Goal: Learn about a topic: Learn about a topic

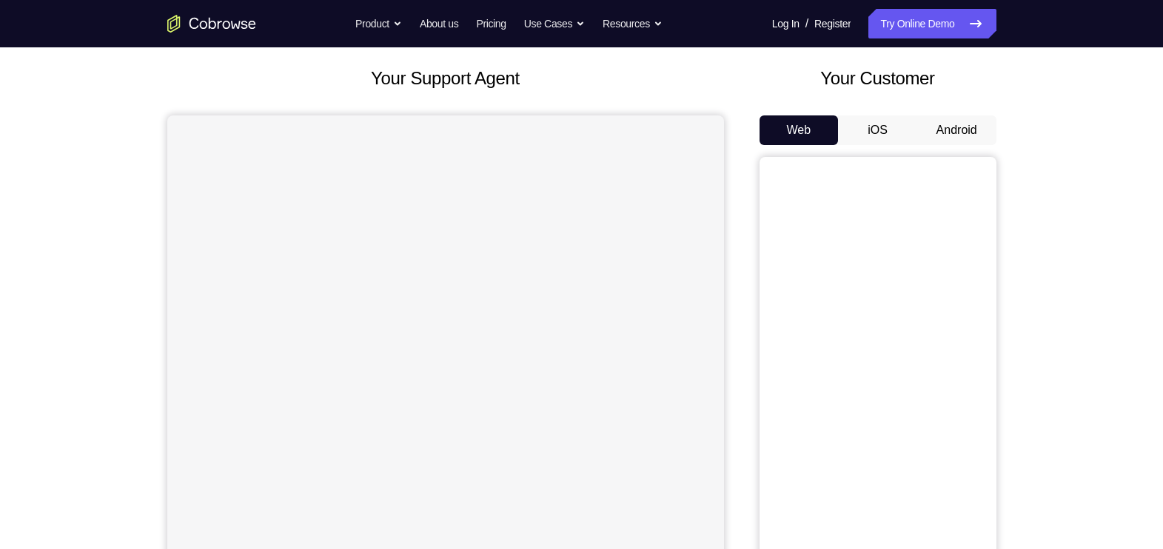
scroll to position [83, 0]
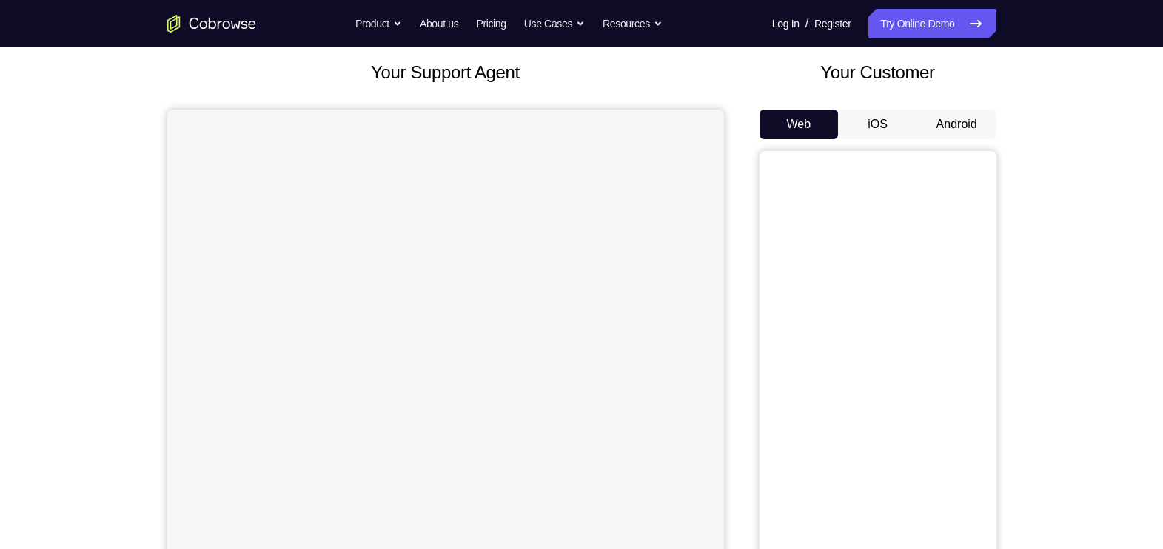
click at [960, 130] on button "Android" at bounding box center [956, 125] width 79 height 30
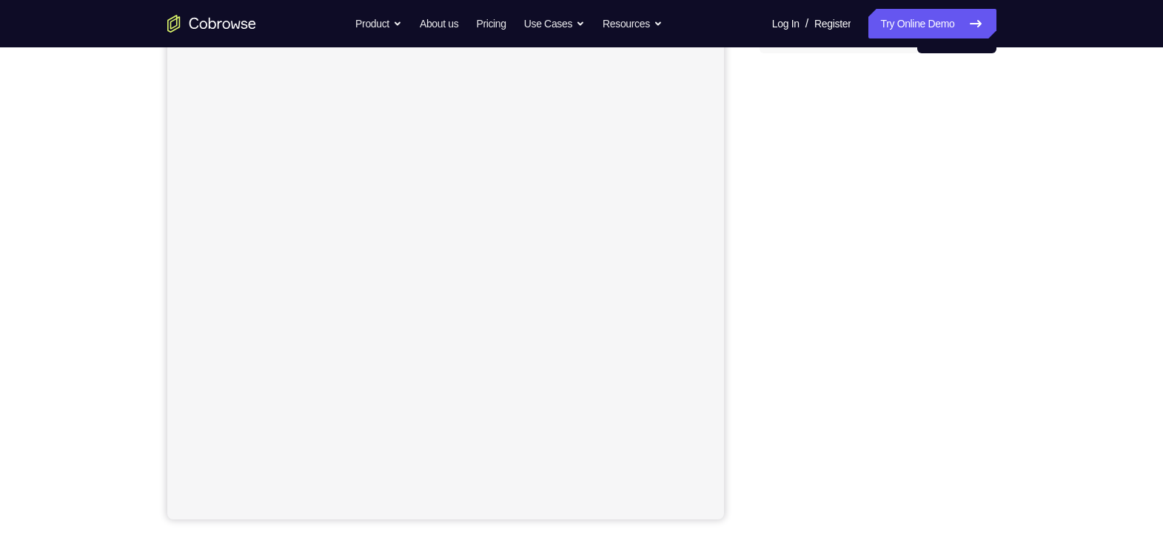
scroll to position [168, 0]
drag, startPoint x: 988, startPoint y: 392, endPoint x: 1026, endPoint y: 337, distance: 67.6
click at [1026, 337] on div "Your Support Agent Your Customer Web iOS Android Next Steps We’d be happy to gi…" at bounding box center [582, 367] width 948 height 977
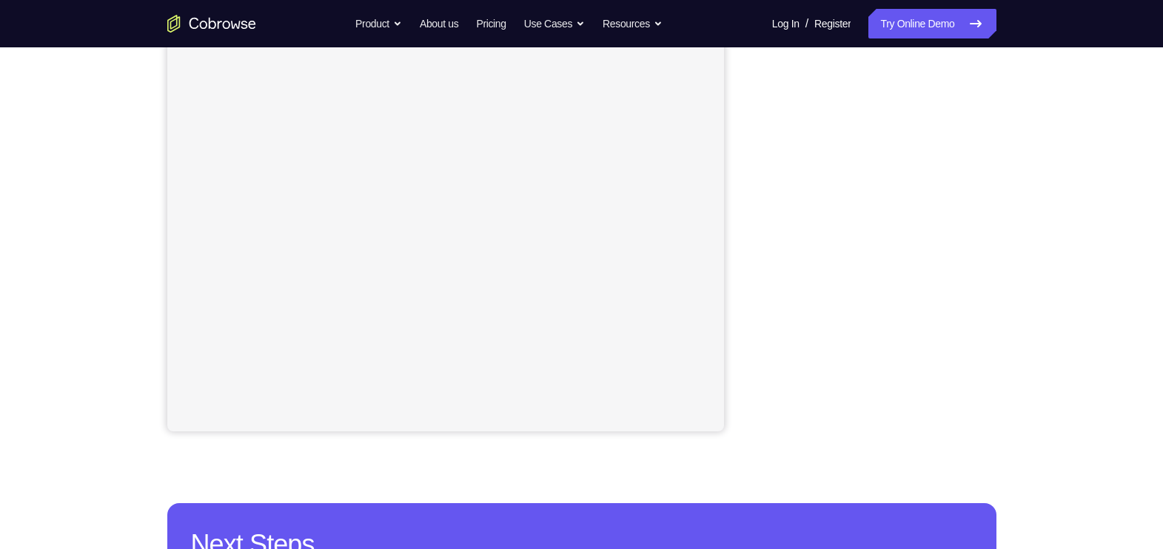
scroll to position [213, 0]
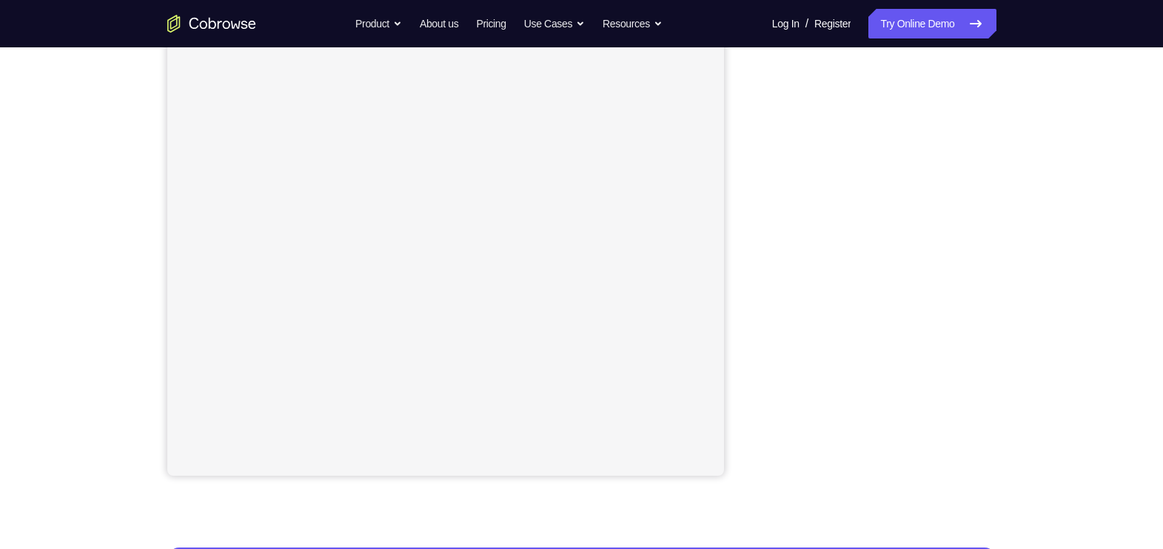
drag, startPoint x: 983, startPoint y: 288, endPoint x: 741, endPoint y: 295, distance: 242.2
click at [741, 295] on div "Your Support Agent Your Customer Web iOS Android" at bounding box center [581, 203] width 829 height 547
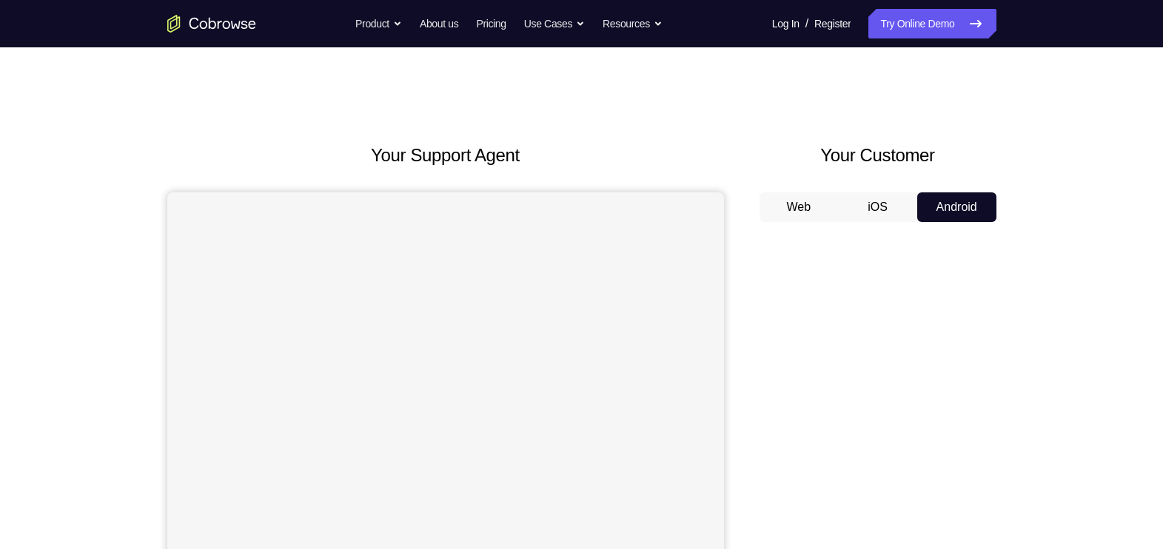
scroll to position [0, 0]
click at [868, 202] on button "iOS" at bounding box center [877, 208] width 79 height 30
click at [942, 204] on button "Android" at bounding box center [956, 208] width 79 height 30
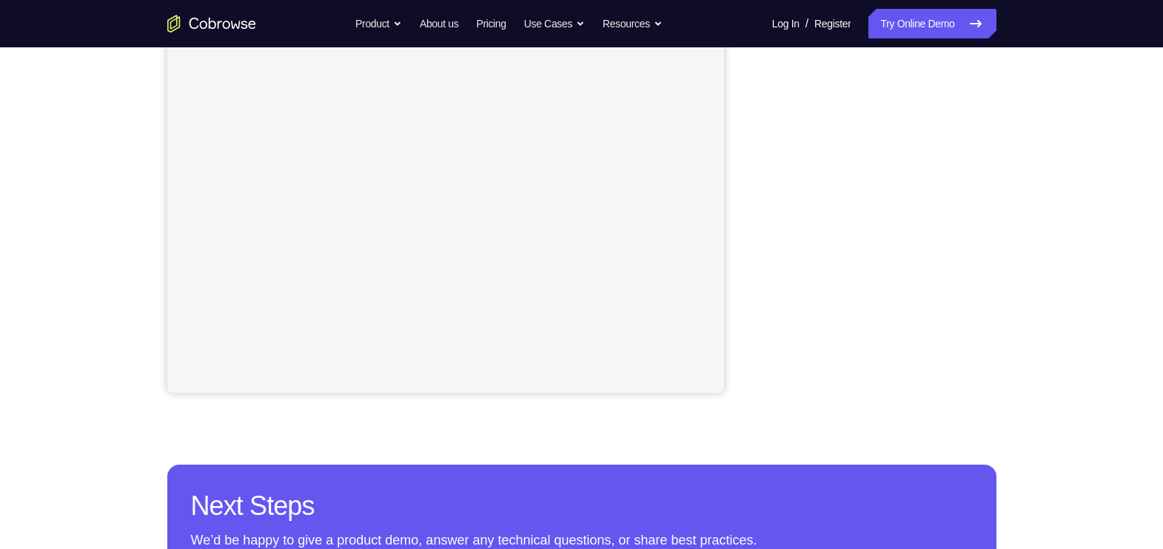
scroll to position [173, 0]
